Goal: Entertainment & Leisure: Browse casually

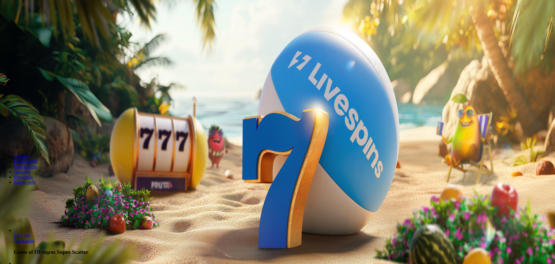
click at [5, 137] on span "minus icon" at bounding box center [5, 137] width 0 height 0
type input "***"
click at [30, 139] on span "Talleta ja pelaa" at bounding box center [18, 141] width 26 height 4
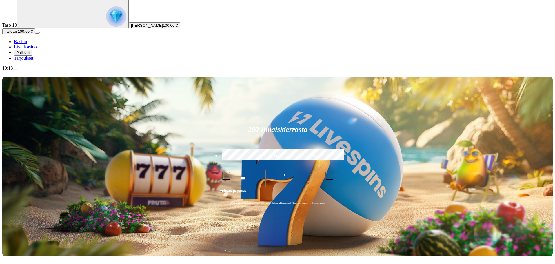
scroll to position [58, 0]
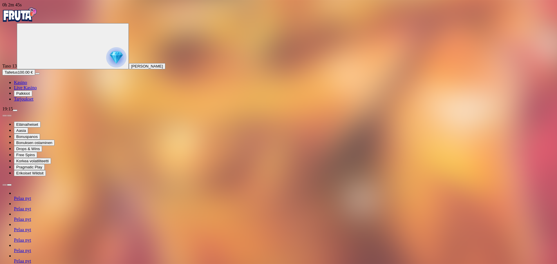
click at [32, 17] on img "Primary" at bounding box center [19, 15] width 35 height 15
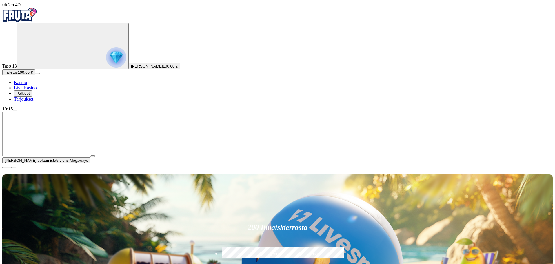
click at [5, 168] on span "close icon" at bounding box center [5, 168] width 0 height 0
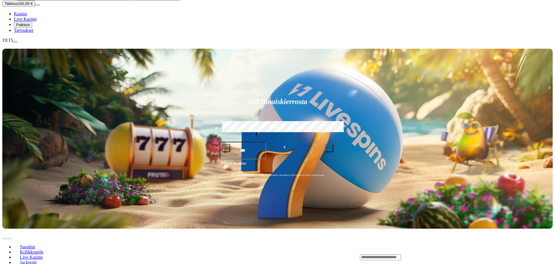
scroll to position [87, 0]
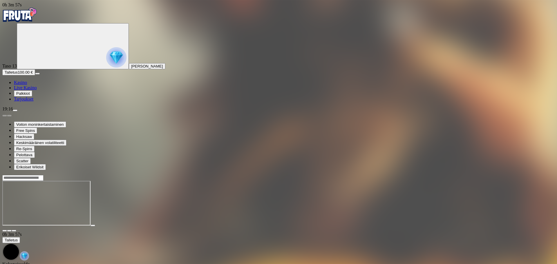
click at [37, 19] on img "Primary" at bounding box center [19, 15] width 35 height 15
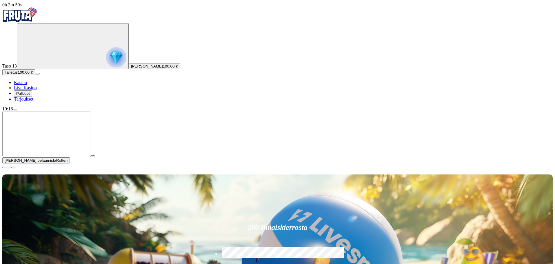
click at [5, 168] on span "close icon" at bounding box center [5, 168] width 0 height 0
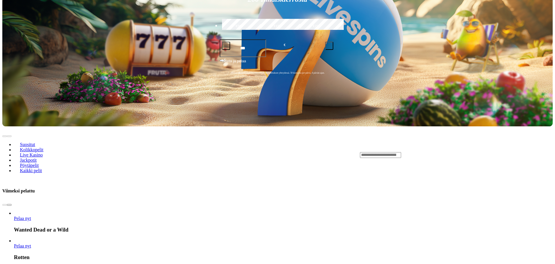
scroll to position [290, 0]
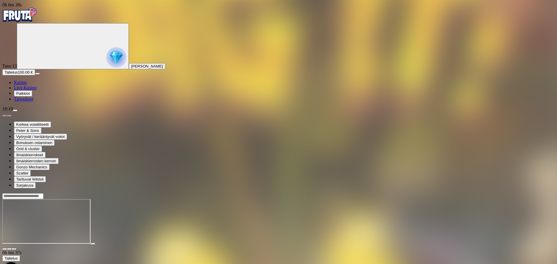
click at [36, 18] on img "Primary" at bounding box center [19, 15] width 35 height 15
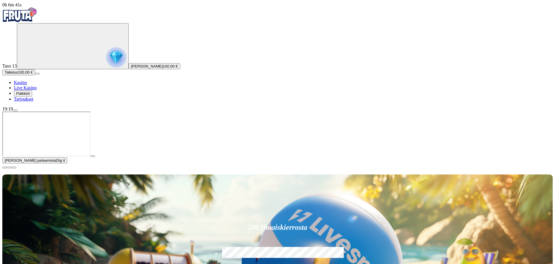
click at [5, 168] on span "close icon" at bounding box center [5, 168] width 0 height 0
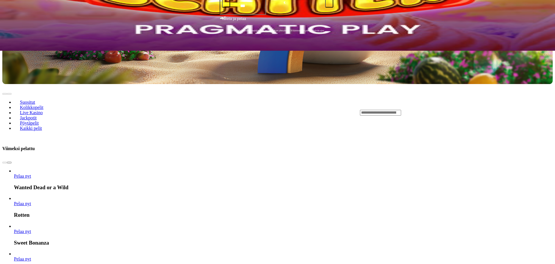
scroll to position [232, 0]
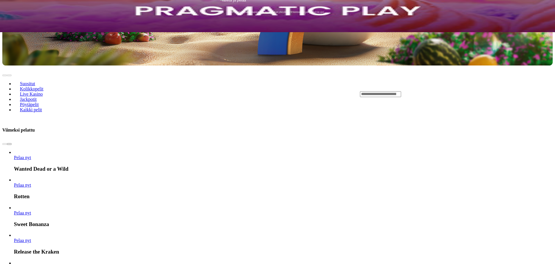
drag, startPoint x: 397, startPoint y: 168, endPoint x: 393, endPoint y: 175, distance: 8.3
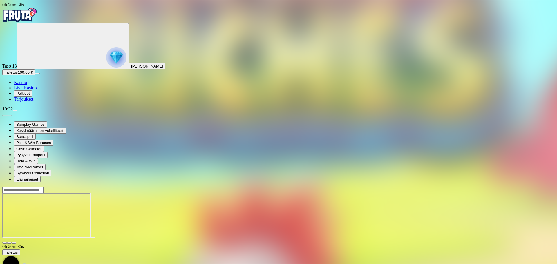
click at [37, 21] on img "Primary" at bounding box center [19, 15] width 35 height 15
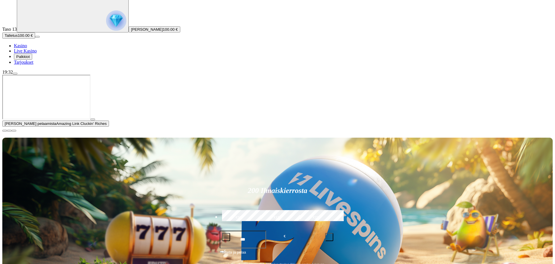
scroll to position [58, 0]
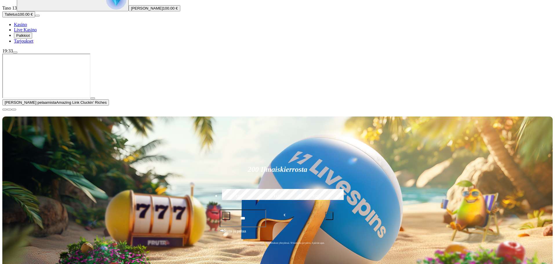
click at [5, 110] on span "close icon" at bounding box center [5, 110] width 0 height 0
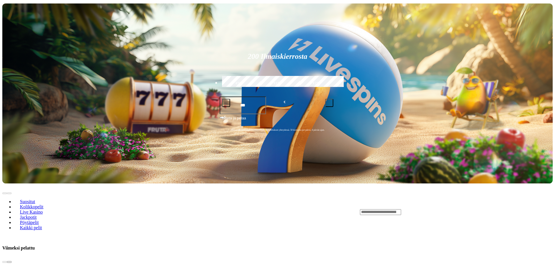
scroll to position [116, 0]
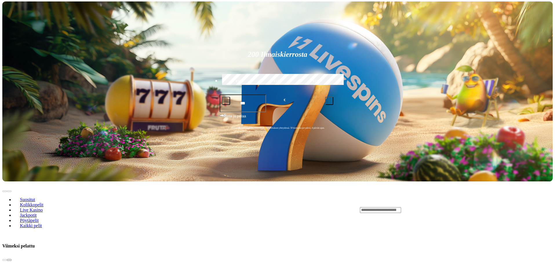
click at [9, 260] on span "chevron-right icon" at bounding box center [9, 260] width 0 height 0
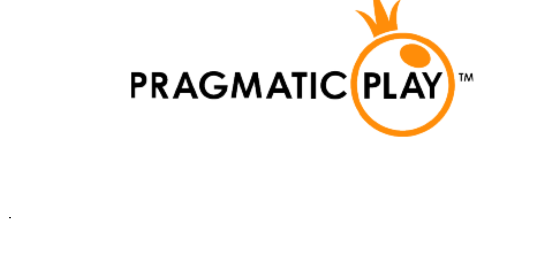
scroll to position [1479, 0]
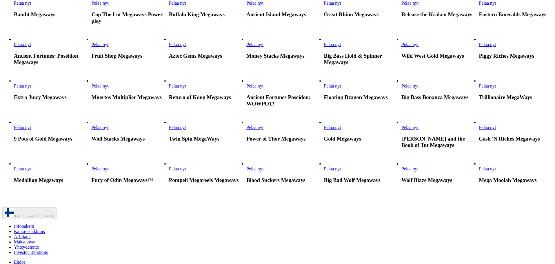
scroll to position [232, 0]
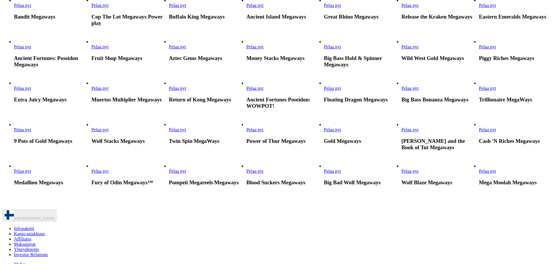
click at [419, 49] on link "Pelaa nyt" at bounding box center [410, 46] width 17 height 5
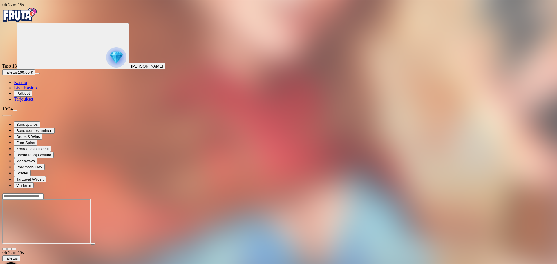
click at [27, 85] on span "Kasino" at bounding box center [20, 82] width 13 height 5
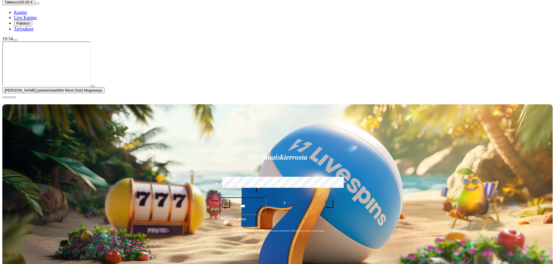
scroll to position [116, 0]
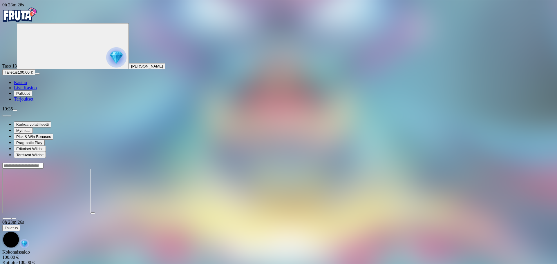
click at [35, 18] on img "Primary" at bounding box center [19, 15] width 35 height 15
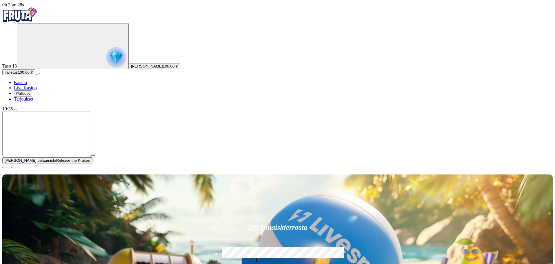
click at [30, 96] on span "Palkkiot" at bounding box center [23, 93] width 14 height 4
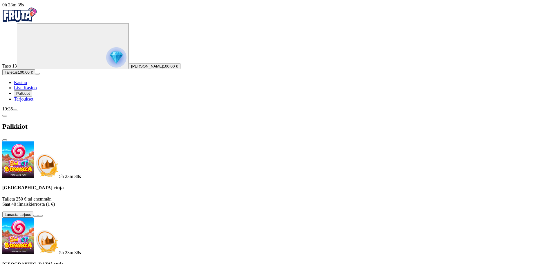
drag, startPoint x: 164, startPoint y: 14, endPoint x: 163, endPoint y: 11, distance: 3.0
click at [164, 112] on div "Palkkiot" at bounding box center [278, 127] width 552 height 30
click at [5, 140] on span "close icon" at bounding box center [5, 140] width 0 height 0
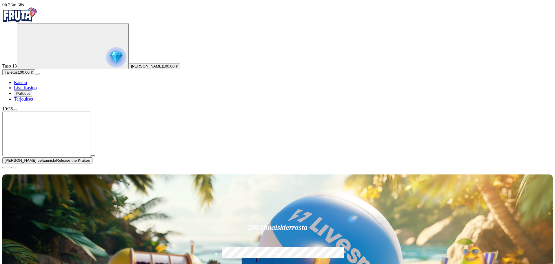
click at [37, 20] on img "Primary" at bounding box center [19, 15] width 35 height 15
click at [25, 18] on img "Primary" at bounding box center [19, 15] width 35 height 15
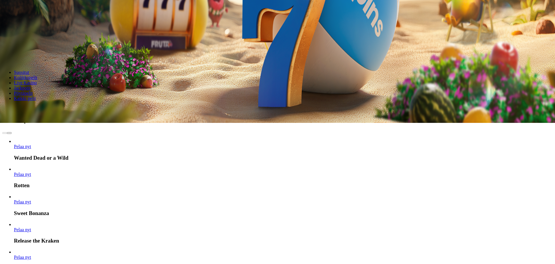
scroll to position [145, 0]
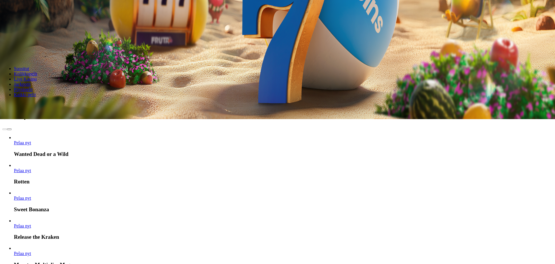
click at [9, 129] on span "chevron-right icon" at bounding box center [9, 129] width 0 height 0
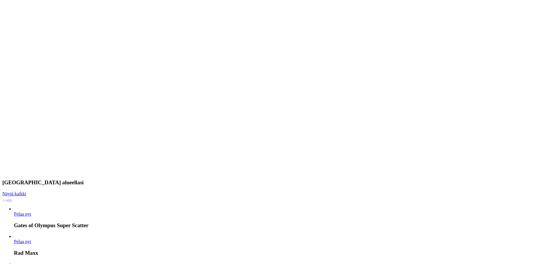
scroll to position [435, 0]
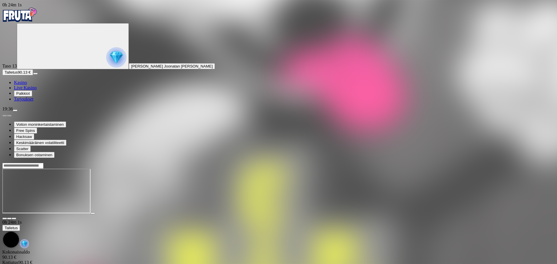
click at [11, 15] on img "Primary" at bounding box center [19, 15] width 35 height 15
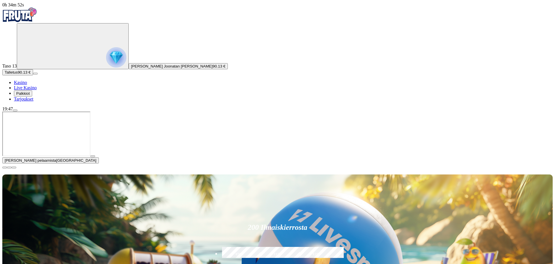
click at [5, 168] on span "close icon" at bounding box center [5, 168] width 0 height 0
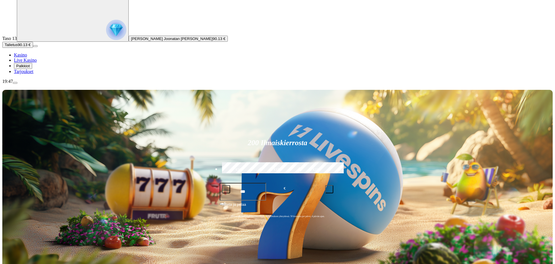
scroll to position [29, 0]
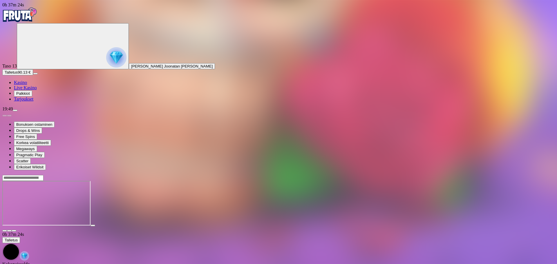
click at [402, 175] on div at bounding box center [278, 178] width 552 height 6
click at [44, 175] on input "Search" at bounding box center [22, 178] width 41 height 6
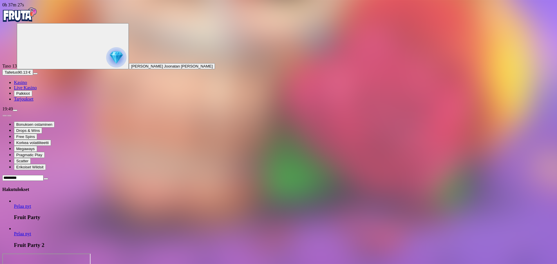
type input "*********"
click at [31, 204] on span "Pelaa nyt" at bounding box center [22, 206] width 17 height 5
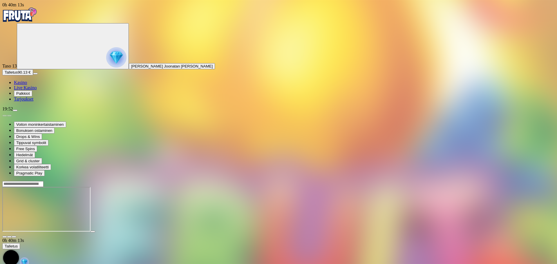
click at [44, 181] on input "Search" at bounding box center [22, 184] width 41 height 6
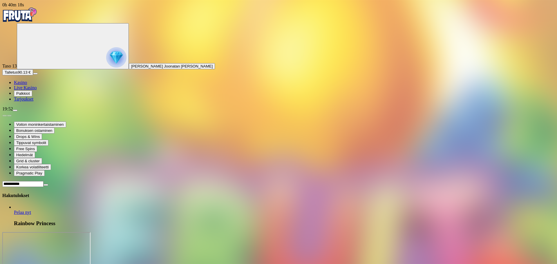
type input "**********"
click at [31, 210] on span "Pelaa nyt" at bounding box center [22, 212] width 17 height 5
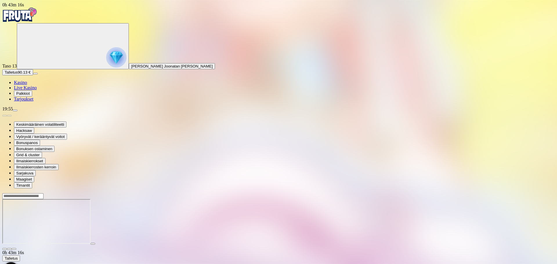
click at [37, 17] on img "Primary" at bounding box center [19, 15] width 35 height 15
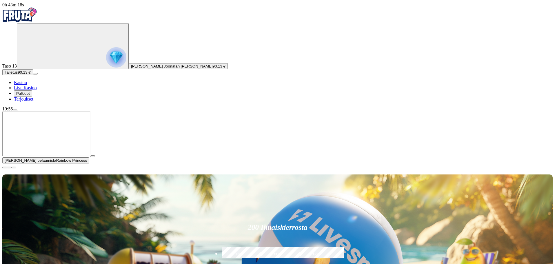
click at [5, 168] on span "close icon" at bounding box center [5, 168] width 0 height 0
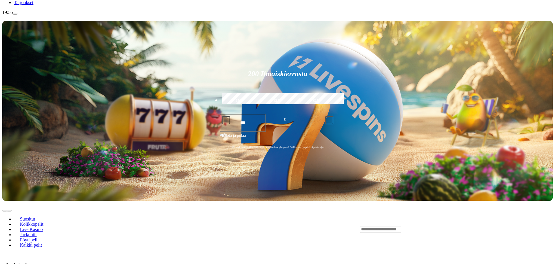
scroll to position [87, 0]
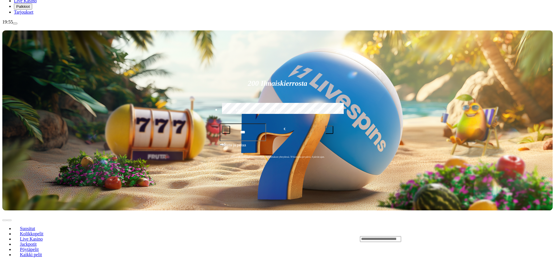
click at [401, 236] on input "Search" at bounding box center [380, 239] width 41 height 6
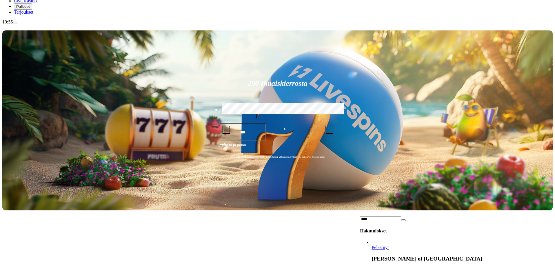
type input "****"
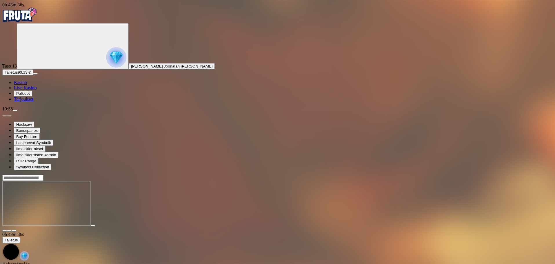
click at [29, 20] on img "Primary" at bounding box center [19, 15] width 35 height 15
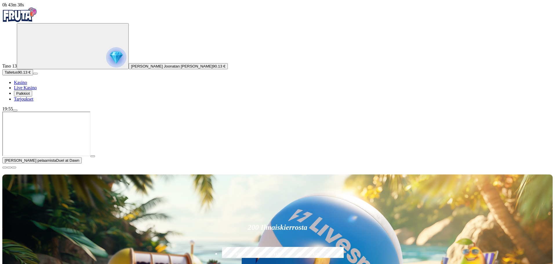
click at [5, 168] on span "close icon" at bounding box center [5, 168] width 0 height 0
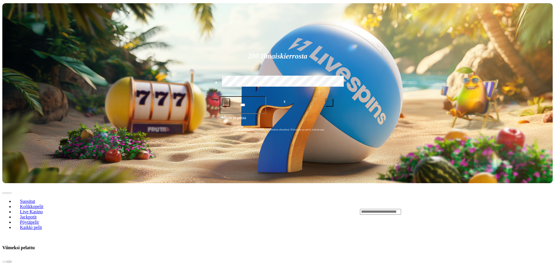
scroll to position [116, 0]
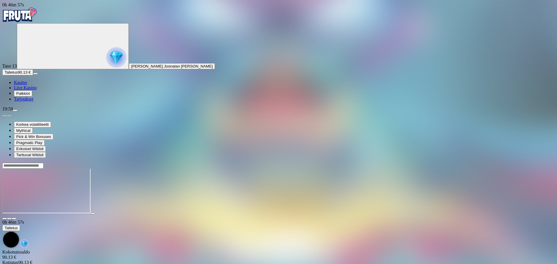
click at [44, 163] on input "Search" at bounding box center [22, 166] width 41 height 6
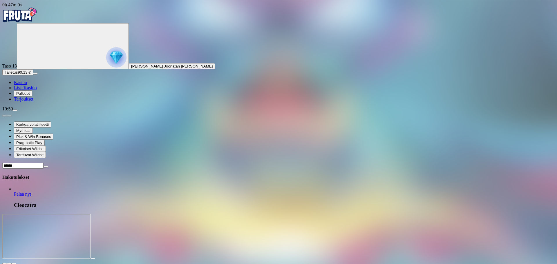
type input "******"
click at [31, 192] on link "Pelaa nyt" at bounding box center [22, 194] width 17 height 5
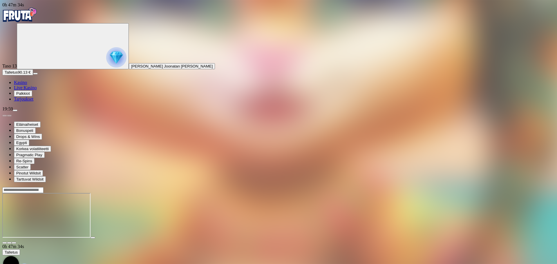
click at [515, 187] on div at bounding box center [278, 215] width 552 height 57
click at [518, 187] on div at bounding box center [278, 215] width 552 height 57
drag, startPoint x: 534, startPoint y: 155, endPoint x: 111, endPoint y: 171, distance: 423.5
click at [102, 187] on div at bounding box center [278, 215] width 552 height 57
click at [30, 15] on img "Primary" at bounding box center [19, 15] width 35 height 15
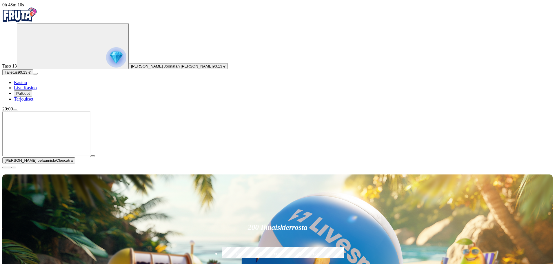
click at [5, 168] on span "close icon" at bounding box center [5, 168] width 0 height 0
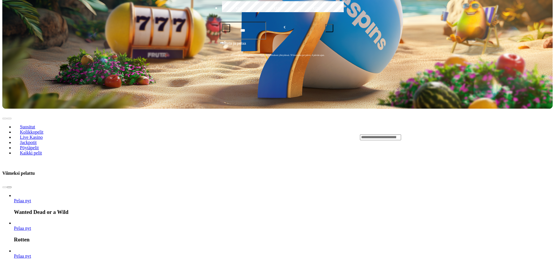
scroll to position [203, 0]
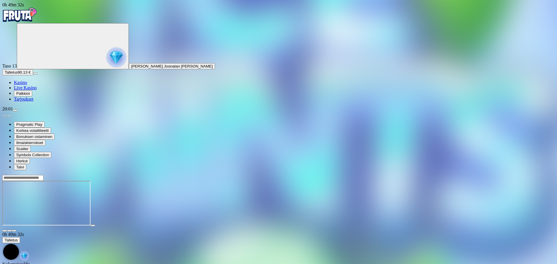
click at [37, 15] on img "Primary" at bounding box center [19, 15] width 35 height 15
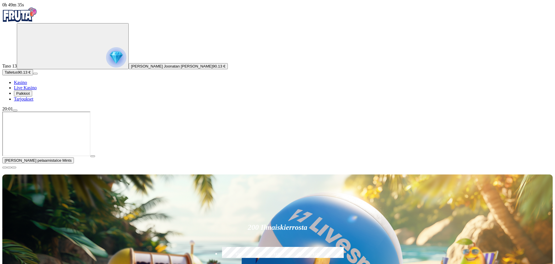
click at [5, 168] on span "close icon" at bounding box center [5, 168] width 0 height 0
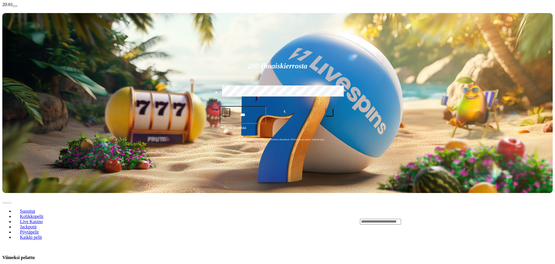
scroll to position [116, 0]
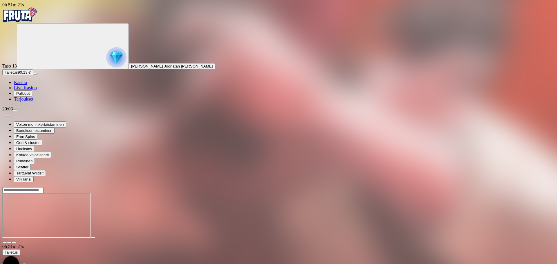
click at [44, 187] on input "Search" at bounding box center [22, 190] width 41 height 6
type input "*****"
click at [31, 216] on link "Pelaa nyt" at bounding box center [22, 218] width 17 height 5
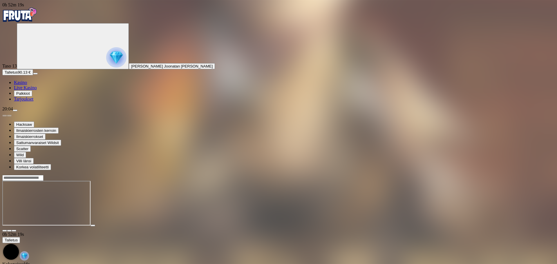
click at [35, 22] on img "Primary" at bounding box center [19, 15] width 35 height 15
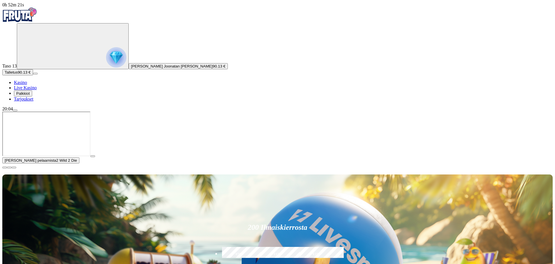
click at [5, 168] on span "close icon" at bounding box center [5, 168] width 0 height 0
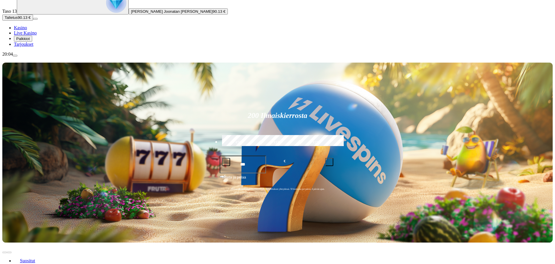
scroll to position [58, 0]
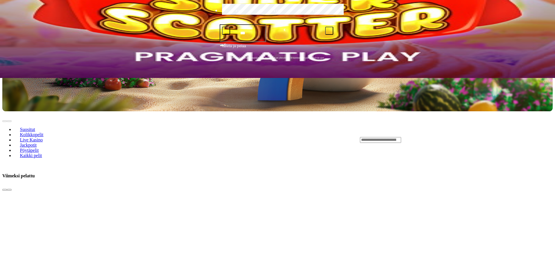
scroll to position [203, 0]
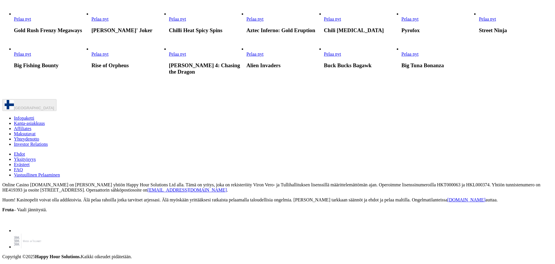
scroll to position [725, 0]
click at [31, 21] on span "Pelaa nyt" at bounding box center [22, 19] width 17 height 5
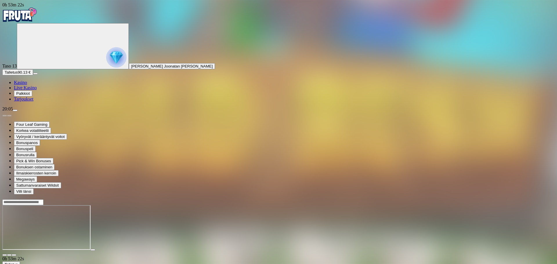
click at [44, 200] on input "Search" at bounding box center [22, 203] width 41 height 6
type input "*"
type input "***"
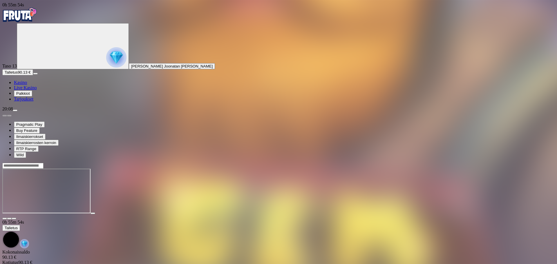
click at [44, 163] on input "Search" at bounding box center [22, 166] width 41 height 6
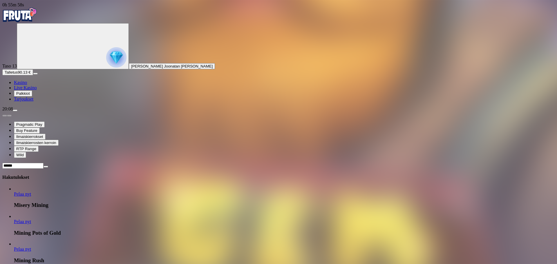
type input "******"
click at [31, 247] on span "Pelaa nyt" at bounding box center [22, 249] width 17 height 5
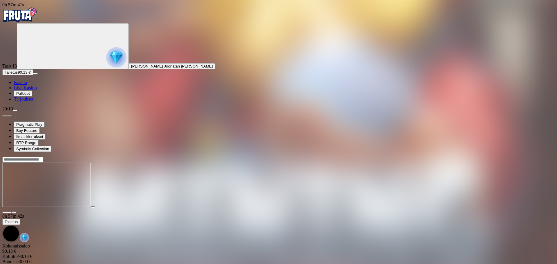
click at [25, 18] on img "Primary" at bounding box center [19, 15] width 35 height 15
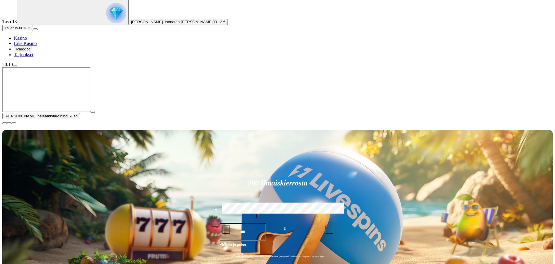
scroll to position [58, 0]
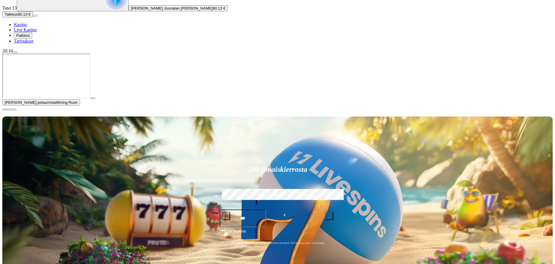
type input "*****"
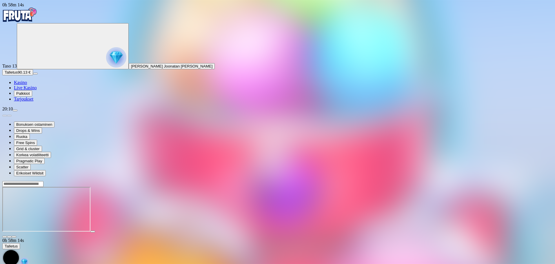
click at [44, 181] on input "Search" at bounding box center [22, 184] width 41 height 6
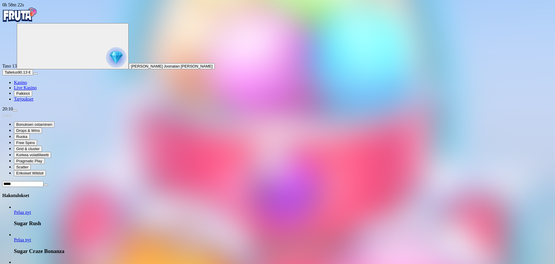
type input "*****"
click at [510, 193] on h4 "Hakutulokset" at bounding box center [277, 195] width 551 height 5
click at [46, 185] on span "close icon" at bounding box center [46, 185] width 0 height 0
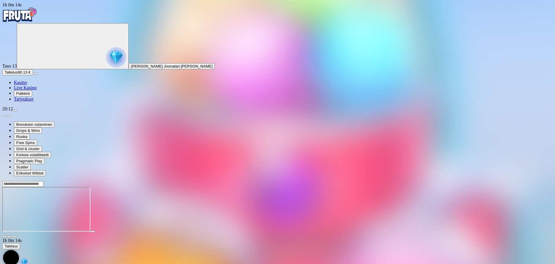
click at [37, 16] on img "Primary" at bounding box center [19, 15] width 35 height 15
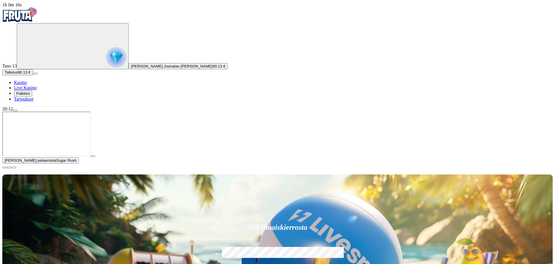
click at [5, 168] on span "close icon" at bounding box center [5, 168] width 0 height 0
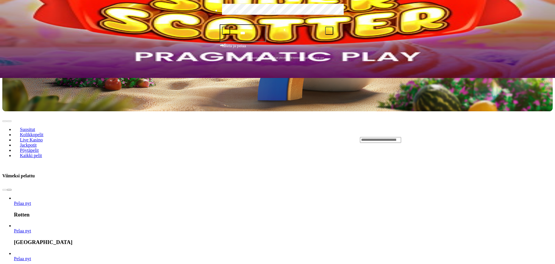
scroll to position [203, 0]
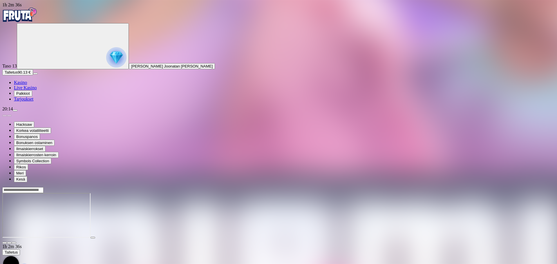
click at [44, 187] on input "Search" at bounding box center [22, 190] width 41 height 6
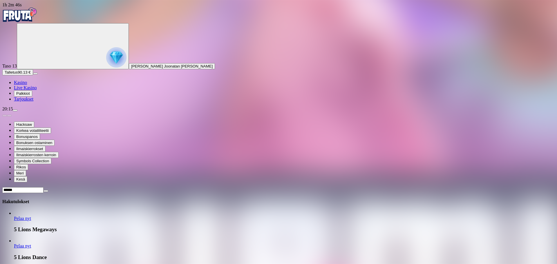
type input "******"
click at [31, 216] on span "Pelaa nyt" at bounding box center [22, 218] width 17 height 5
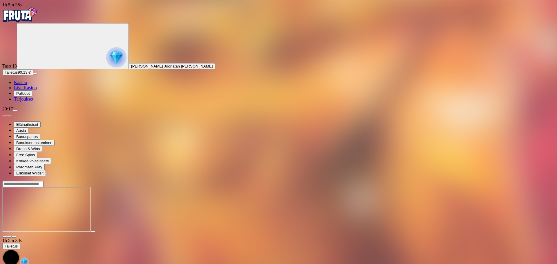
click at [25, 18] on img "Primary" at bounding box center [19, 15] width 35 height 15
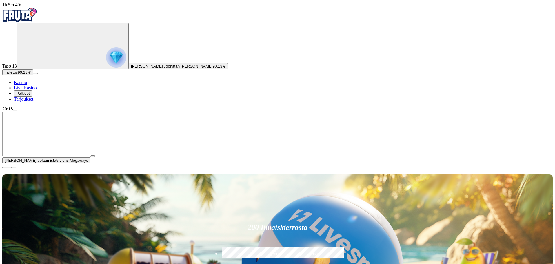
click at [5, 168] on span "close icon" at bounding box center [5, 168] width 0 height 0
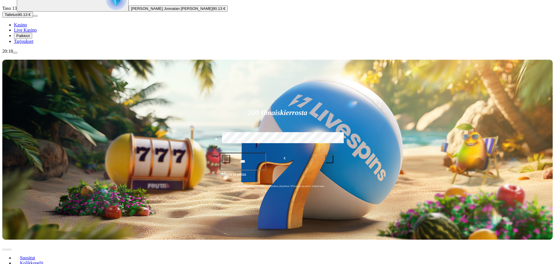
scroll to position [58, 0]
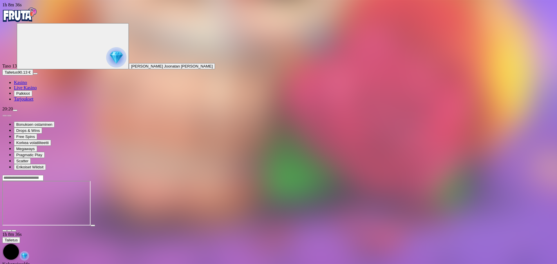
click at [33, 17] on img "Primary" at bounding box center [19, 15] width 35 height 15
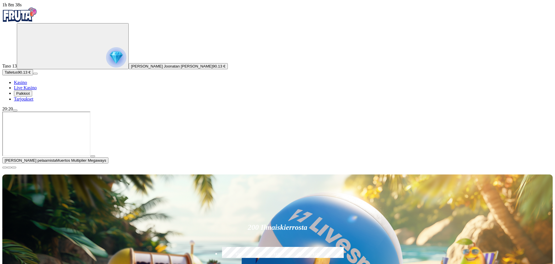
click at [5, 168] on span "close icon" at bounding box center [5, 168] width 0 height 0
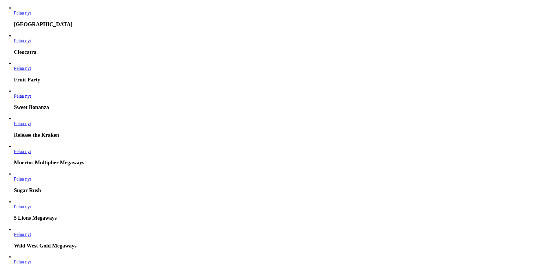
scroll to position [406, 0]
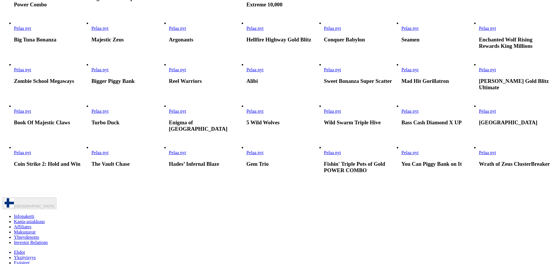
scroll to position [319, 0]
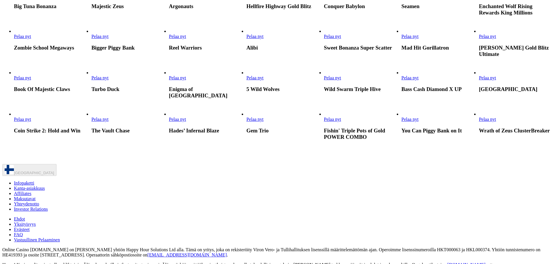
click at [264, 39] on link "Pelaa nyt" at bounding box center [255, 36] width 17 height 5
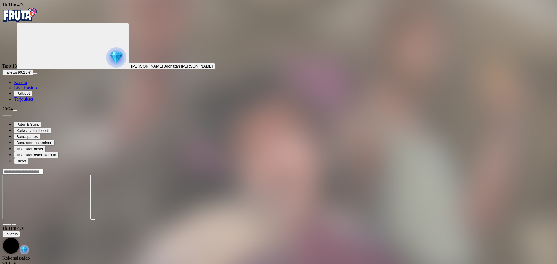
click at [28, 22] on img "Primary" at bounding box center [19, 15] width 35 height 15
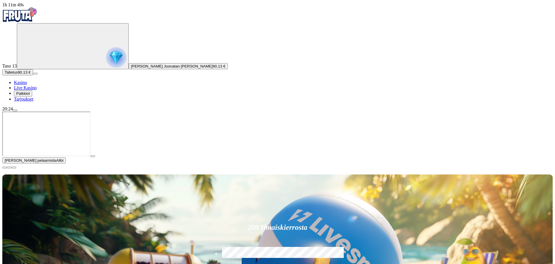
click at [5, 168] on span "close icon" at bounding box center [5, 168] width 0 height 0
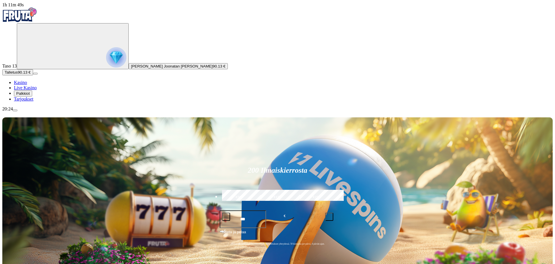
type input "******"
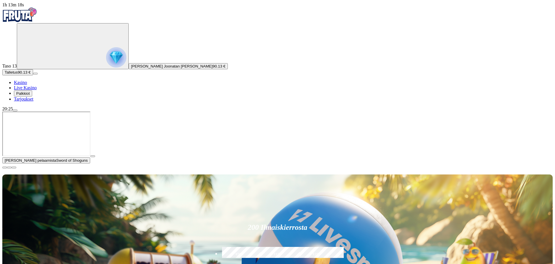
click at [5, 168] on span "close icon" at bounding box center [5, 168] width 0 height 0
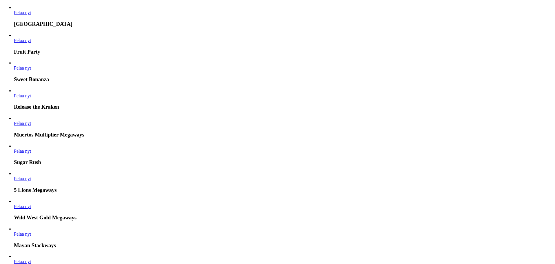
scroll to position [406, 0]
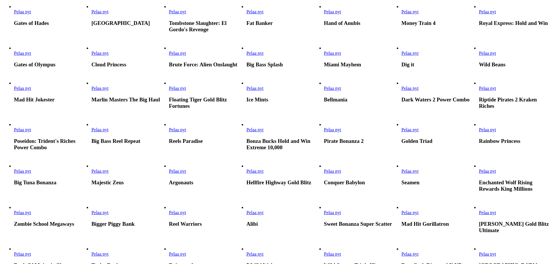
scroll to position [145, 0]
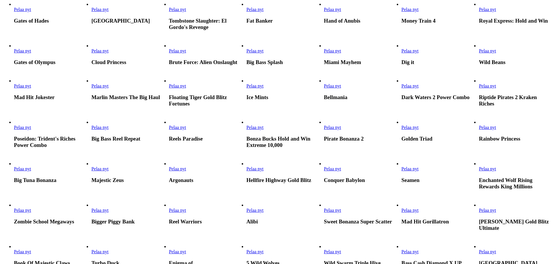
click at [341, 130] on span "Pelaa nyt" at bounding box center [332, 127] width 17 height 5
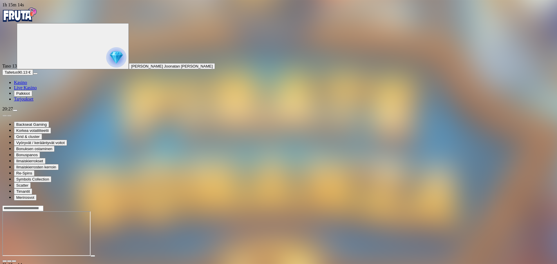
click at [405, 205] on div at bounding box center [278, 208] width 552 height 6
click at [44, 206] on input "Search" at bounding box center [22, 209] width 41 height 6
drag, startPoint x: 407, startPoint y: 17, endPoint x: 350, endPoint y: 9, distance: 57.5
click at [350, 205] on div "***** Hakutulokset Pelaa nyt Cloud Princess" at bounding box center [278, 228] width 552 height 46
drag, startPoint x: 416, startPoint y: 14, endPoint x: 377, endPoint y: 12, distance: 39.8
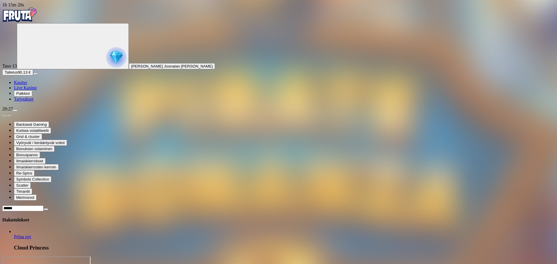
click at [377, 205] on div "***** Hakutulokset Pelaa nyt Cloud Princess" at bounding box center [278, 228] width 552 height 46
type input "**********"
click at [31, 262] on span "Pelaa nyt" at bounding box center [22, 264] width 17 height 5
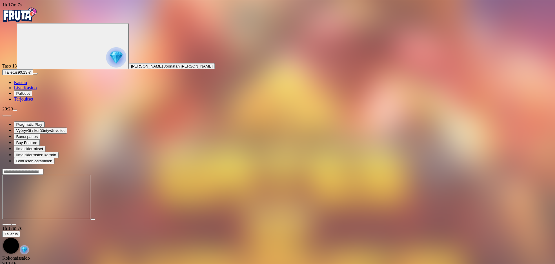
click at [393, 169] on div at bounding box center [277, 172] width 551 height 6
click at [44, 169] on input "Search" at bounding box center [22, 172] width 41 height 6
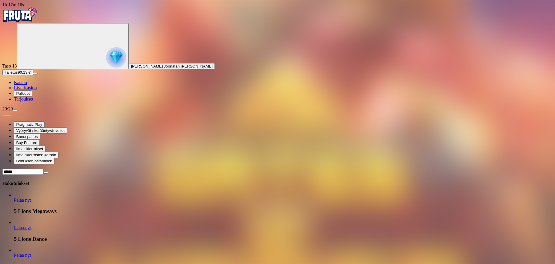
type input "******"
click at [31, 198] on span "Pelaa nyt" at bounding box center [22, 200] width 17 height 5
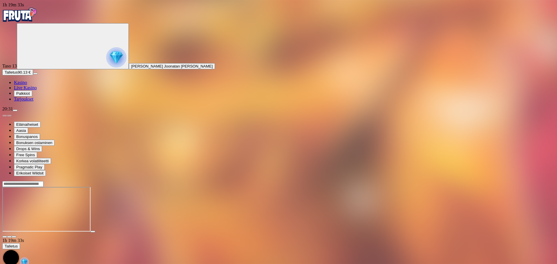
click at [30, 96] on span "Palkkiot" at bounding box center [23, 93] width 14 height 4
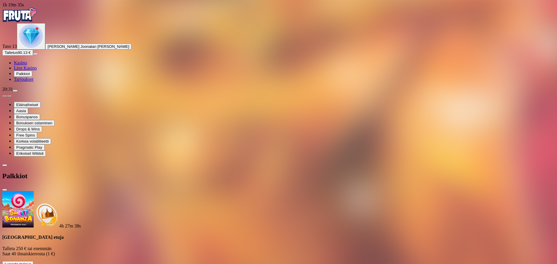
scroll to position [86, 0]
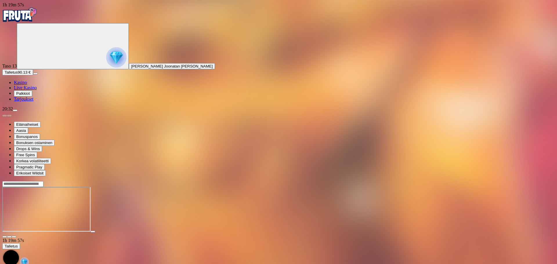
click at [25, 19] on img "Primary" at bounding box center [19, 15] width 35 height 15
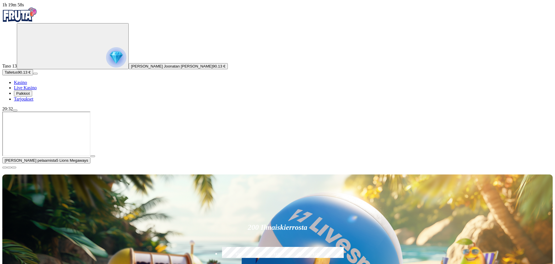
click at [15, 111] on span "menu icon" at bounding box center [15, 111] width 0 height 0
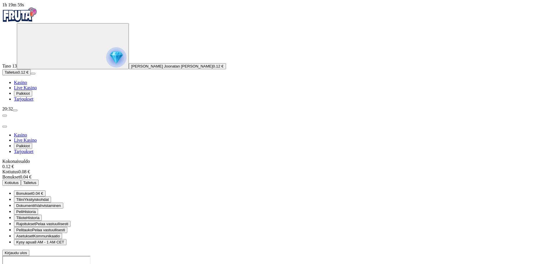
click at [43, 191] on span "0.04 €" at bounding box center [37, 193] width 11 height 4
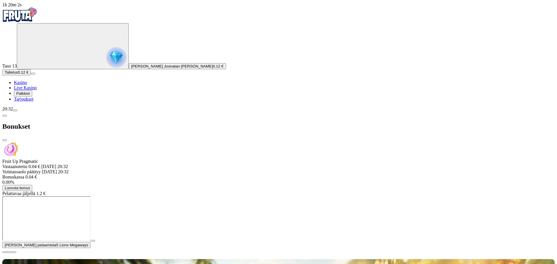
click at [30, 186] on span "Luovuta bonus" at bounding box center [17, 188] width 25 height 4
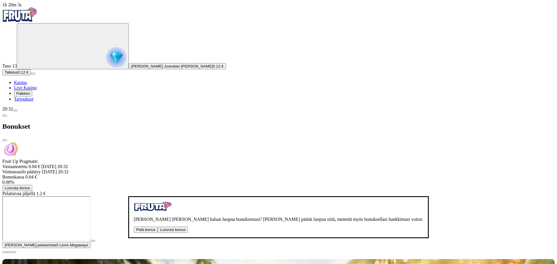
click at [158, 227] on button "Luovuta bonus" at bounding box center [173, 230] width 30 height 6
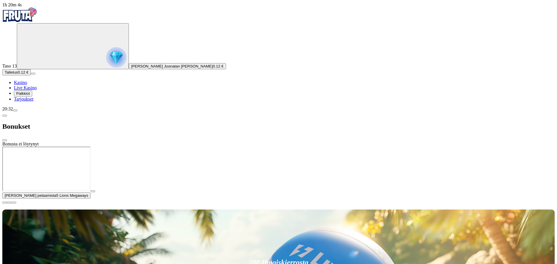
click at [5, 140] on span "close icon" at bounding box center [5, 140] width 0 height 0
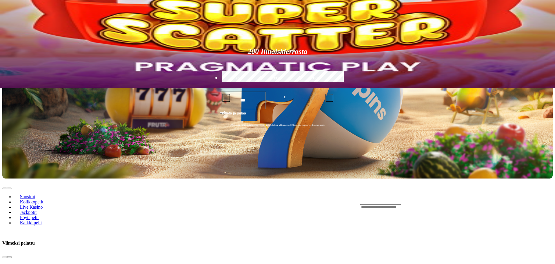
scroll to position [58, 0]
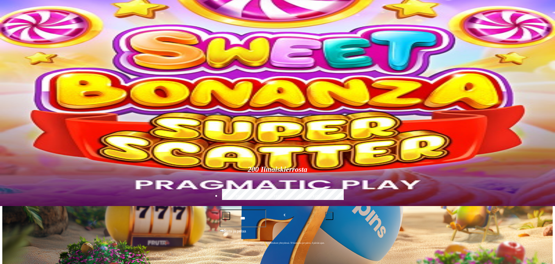
type input "**********"
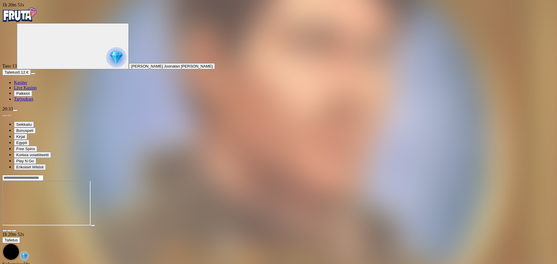
click at [30, 96] on span "Palkkiot" at bounding box center [23, 93] width 14 height 4
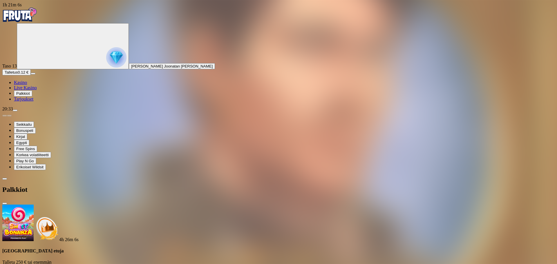
click at [5, 204] on span "close icon" at bounding box center [5, 204] width 0 height 0
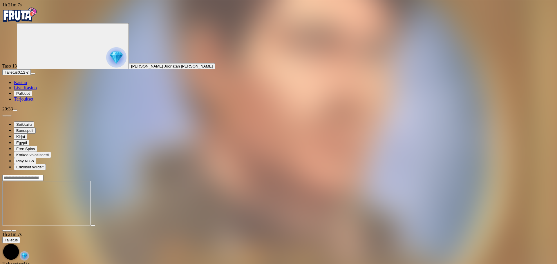
click at [59, 112] on div "20:33" at bounding box center [278, 108] width 552 height 5
click at [15, 111] on span "menu icon" at bounding box center [15, 111] width 0 height 0
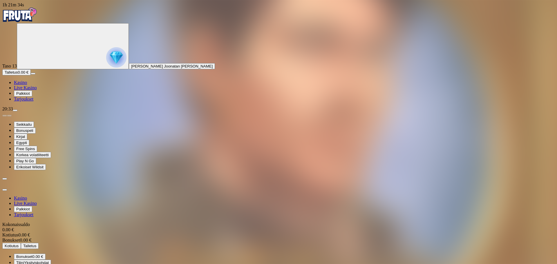
click at [5, 190] on span "close icon" at bounding box center [5, 190] width 0 height 0
